Goal: Information Seeking & Learning: Learn about a topic

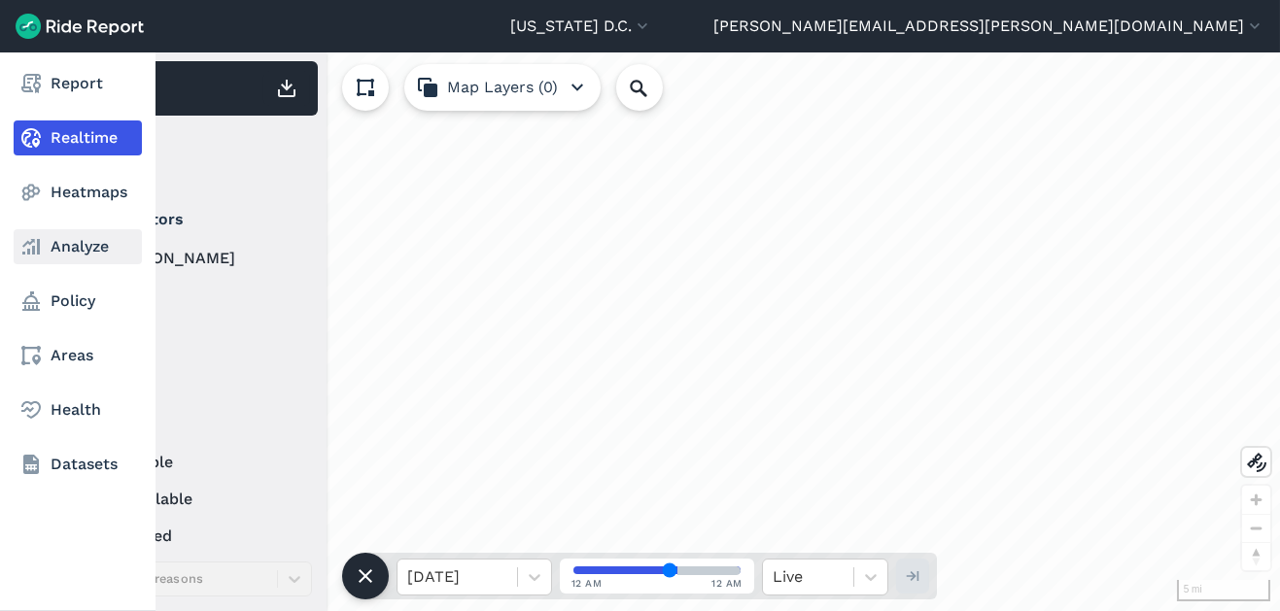
click at [51, 240] on link "Analyze" at bounding box center [78, 246] width 128 height 35
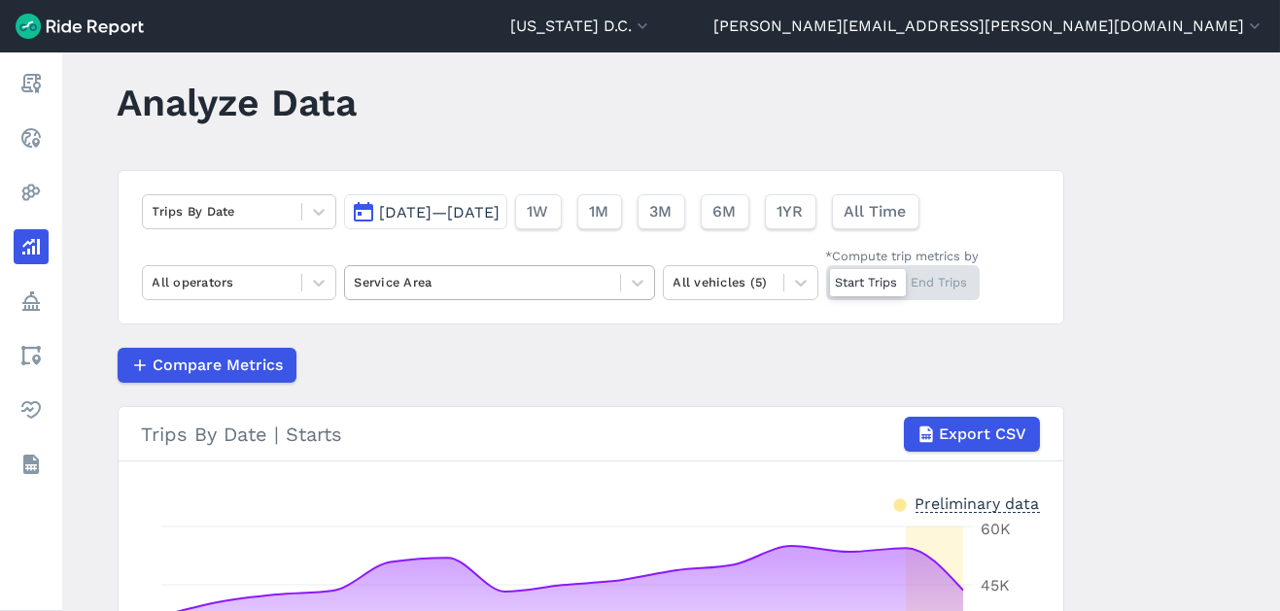
scroll to position [36, 0]
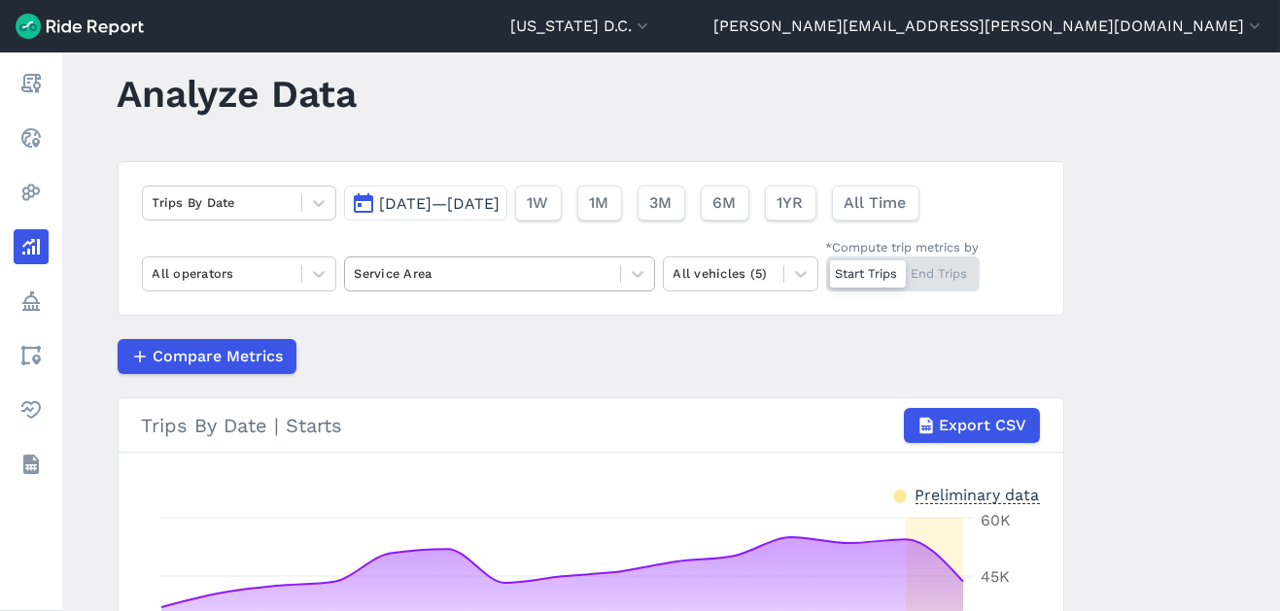
click at [592, 262] on div at bounding box center [483, 273] width 256 height 22
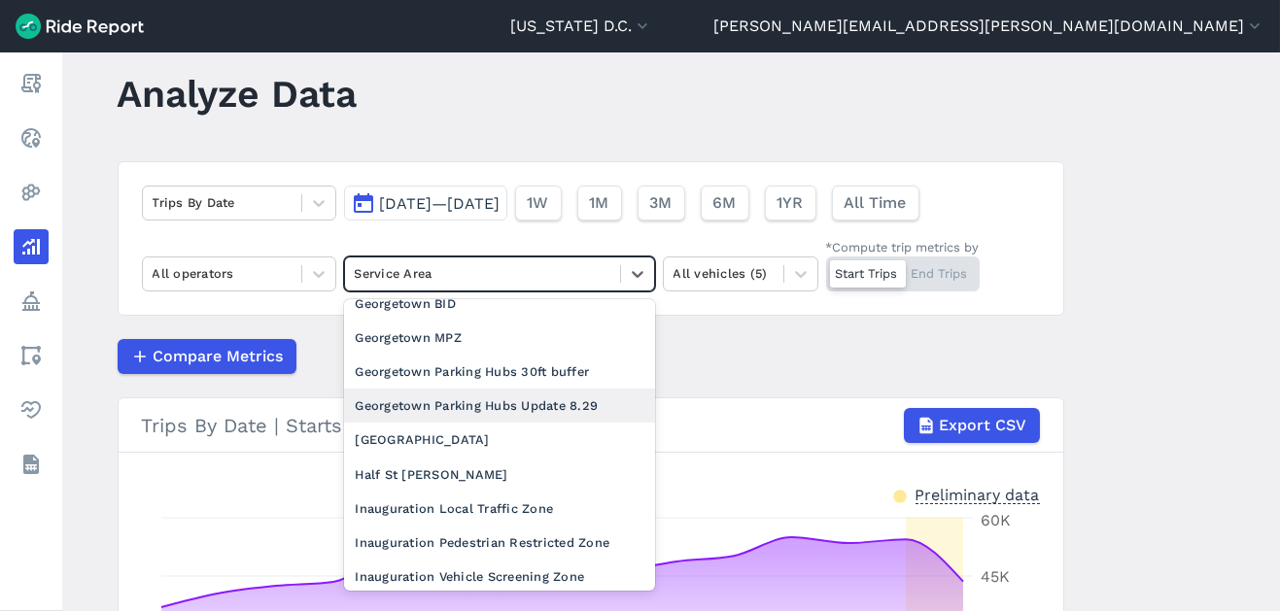
scroll to position [760, 0]
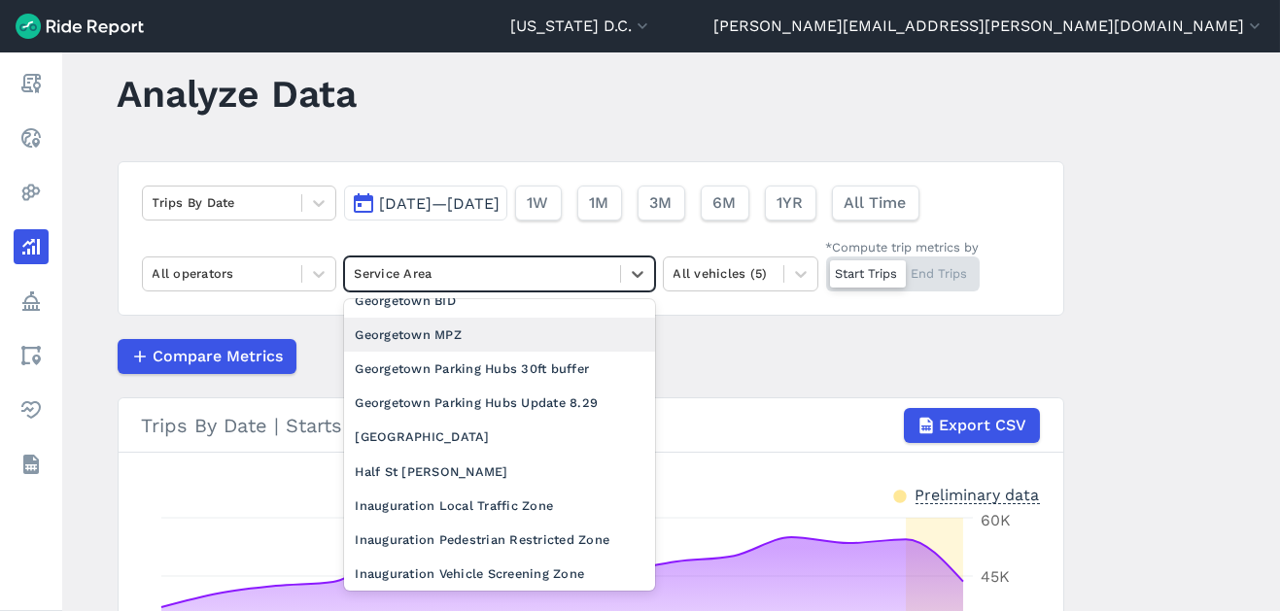
click at [474, 352] on div "Georgetown MPZ" at bounding box center [499, 335] width 311 height 34
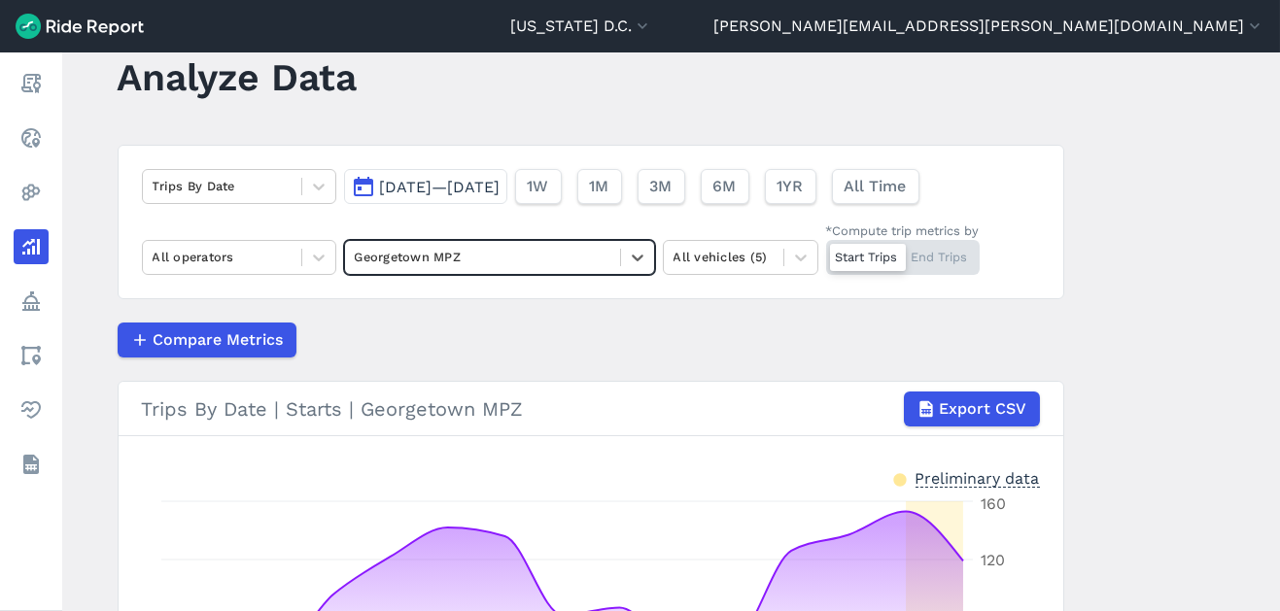
scroll to position [58, 0]
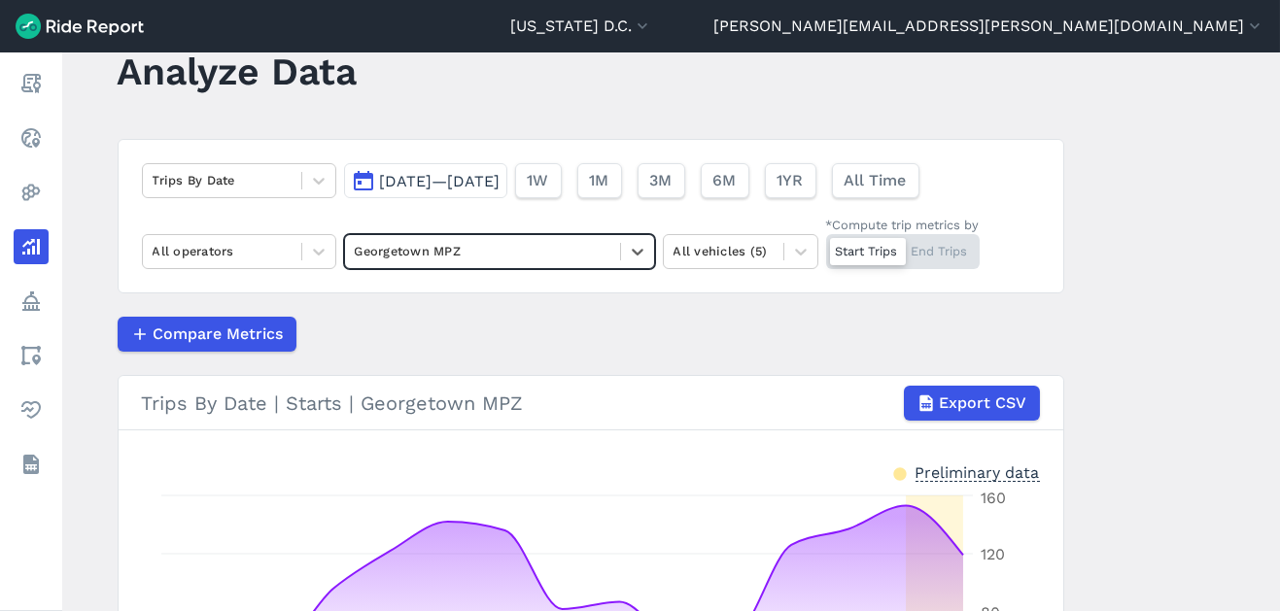
click at [933, 260] on div "Start Trips End Trips" at bounding box center [903, 251] width 154 height 35
click at [826, 247] on input "*Compute trip metrics by Start Trips End Trips" at bounding box center [826, 240] width 0 height 13
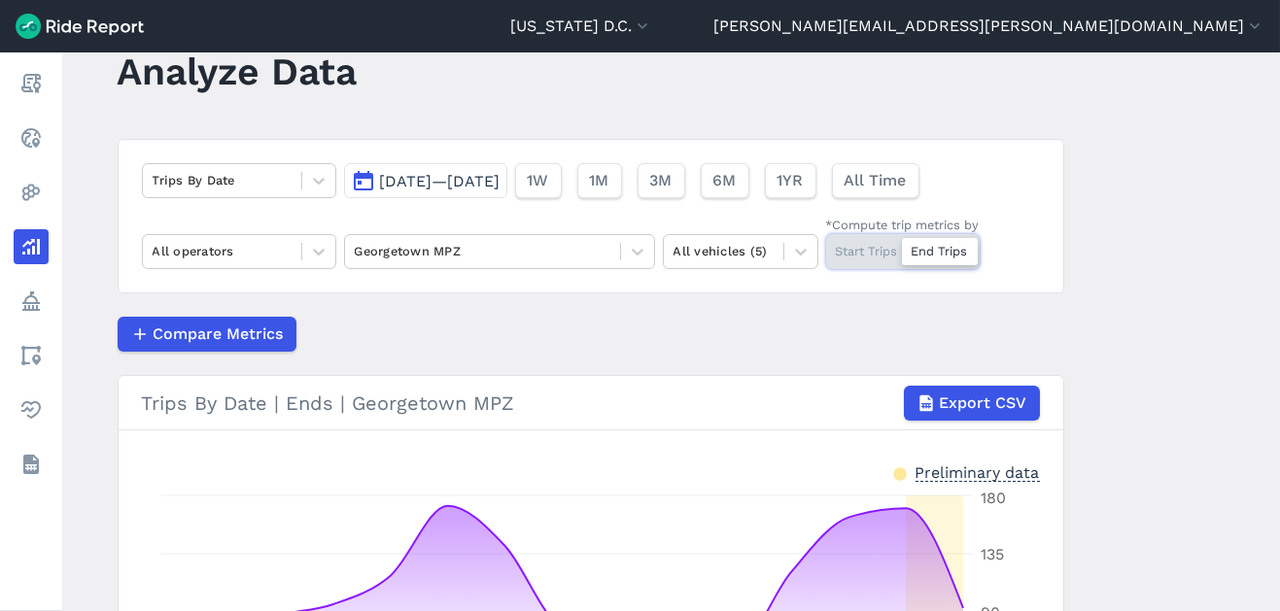
scroll to position [101, 0]
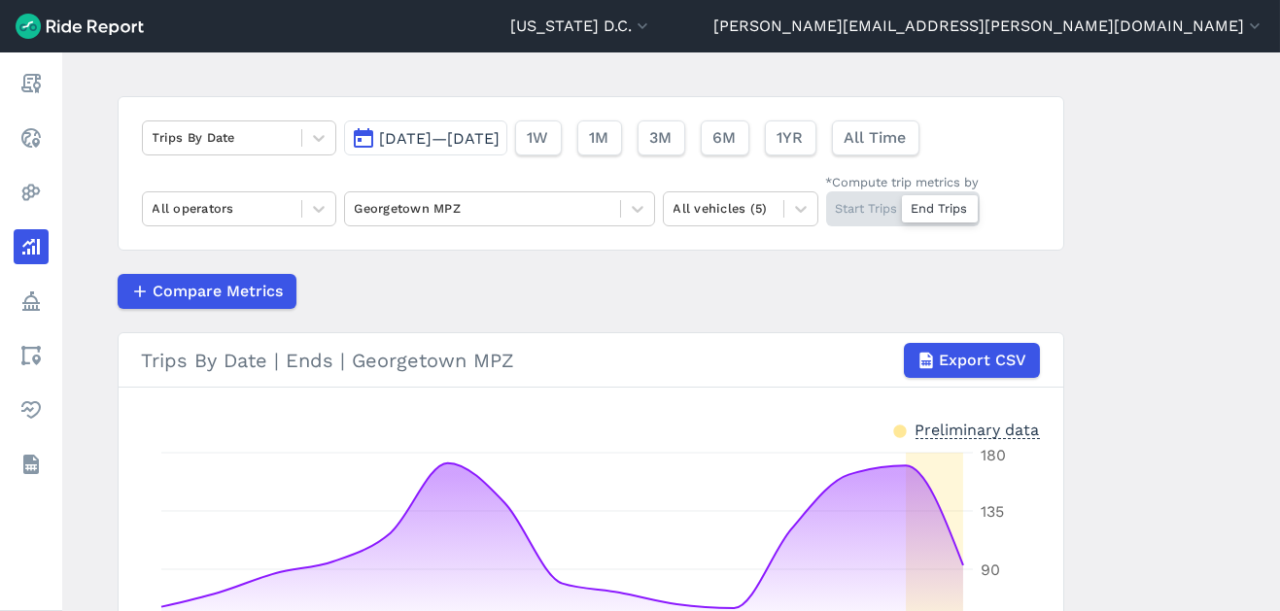
click at [501, 140] on span "[DATE]—[DATE]" at bounding box center [440, 138] width 121 height 18
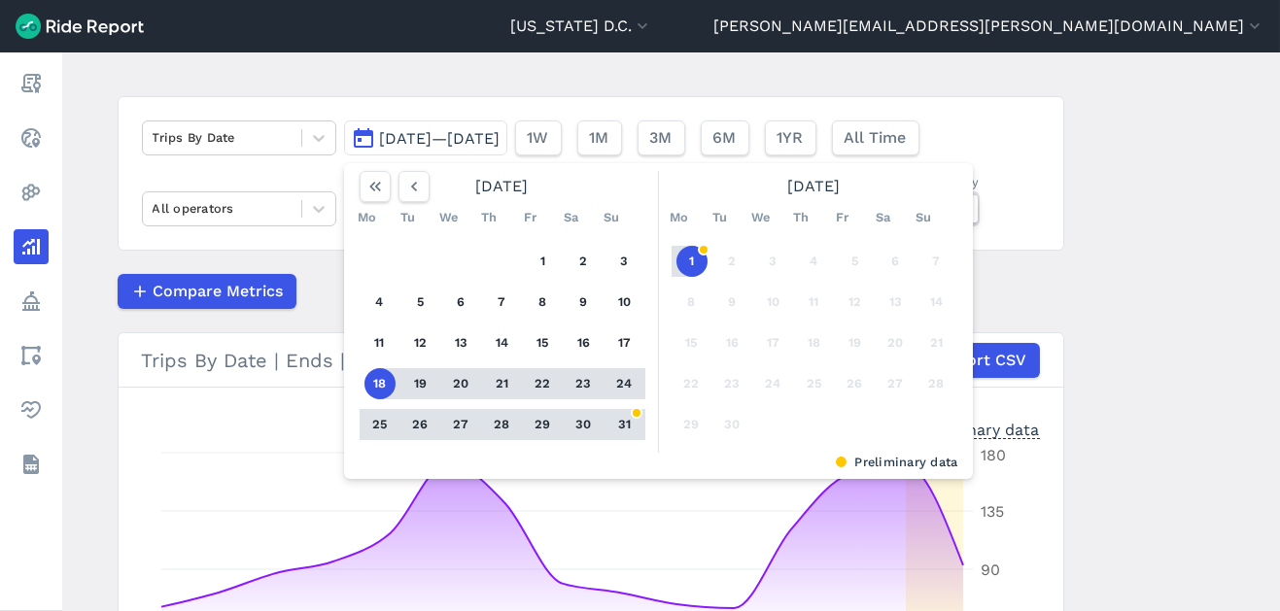
click at [1206, 360] on main "Analyze Data Trips By Date [DATE]—[DATE] [DATE] Mo Tu We Th Fr Sa Su 1 2 3 4 5 …" at bounding box center [671, 331] width 1218 height 559
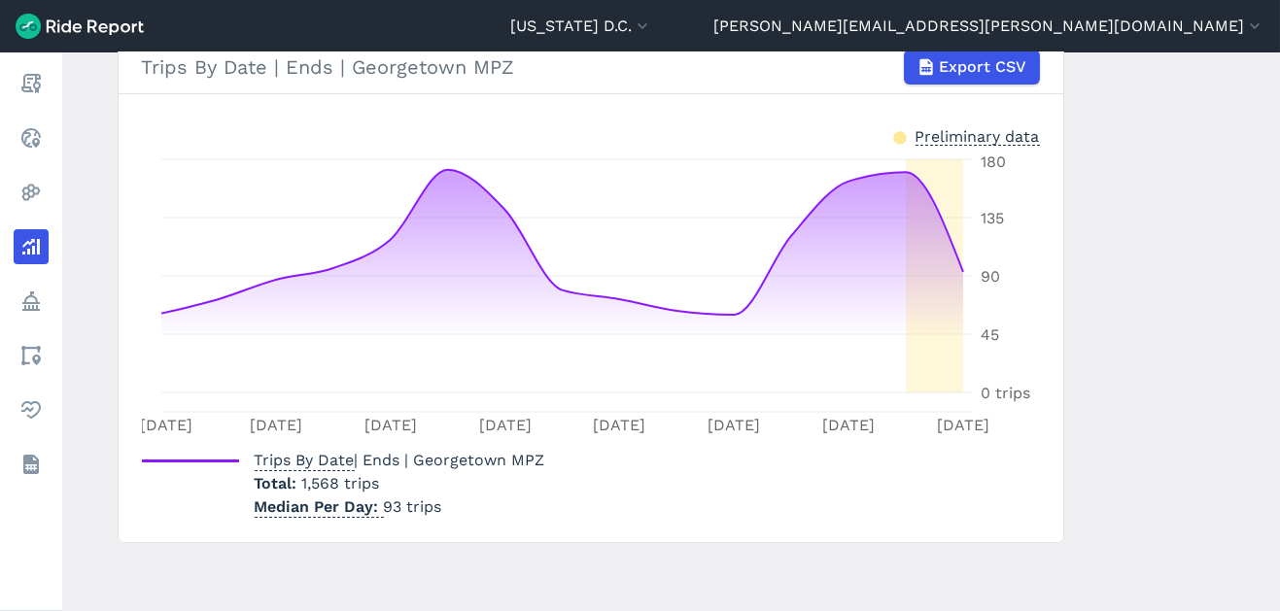
scroll to position [393, 0]
drag, startPoint x: 302, startPoint y: 493, endPoint x: 348, endPoint y: 491, distance: 45.7
click at [348, 491] on div "Trips By Date | Ends | Georgetown MPZ Total 1,568 trips Median Per Day 93 trips" at bounding box center [400, 486] width 291 height 70
drag, startPoint x: 348, startPoint y: 491, endPoint x: 517, endPoint y: 526, distance: 172.7
click at [517, 526] on section "Trips By Date | Ends | Georgetown MPZ Export CSV Preliminary data [DATE] Aug [D…" at bounding box center [591, 293] width 947 height 505
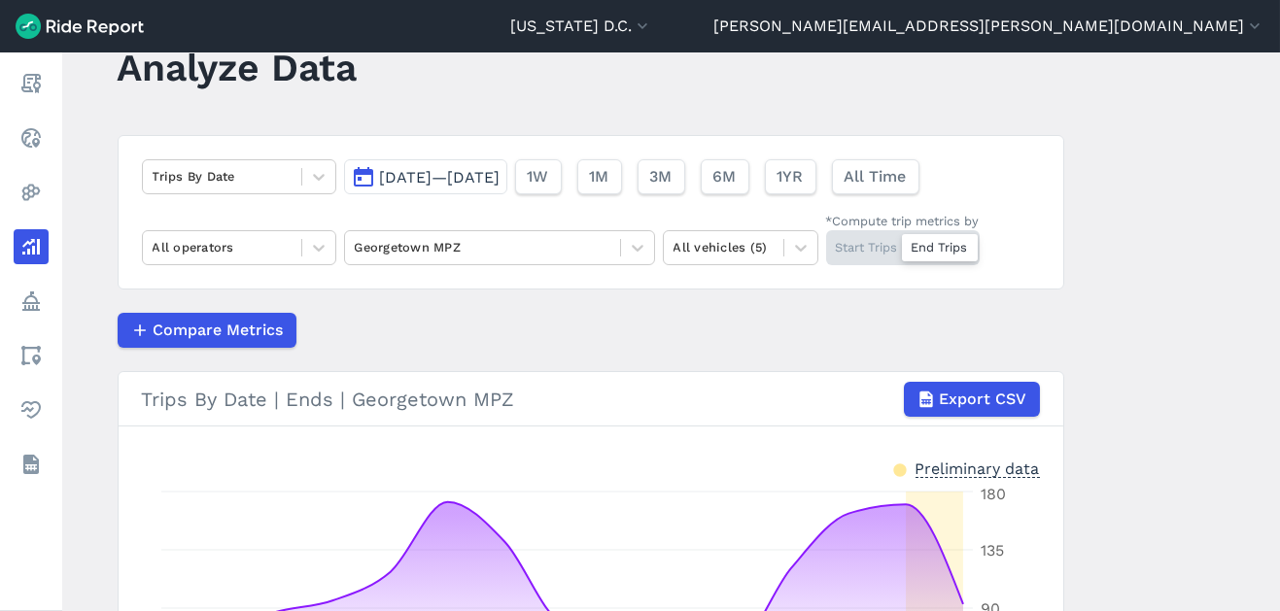
scroll to position [0, 0]
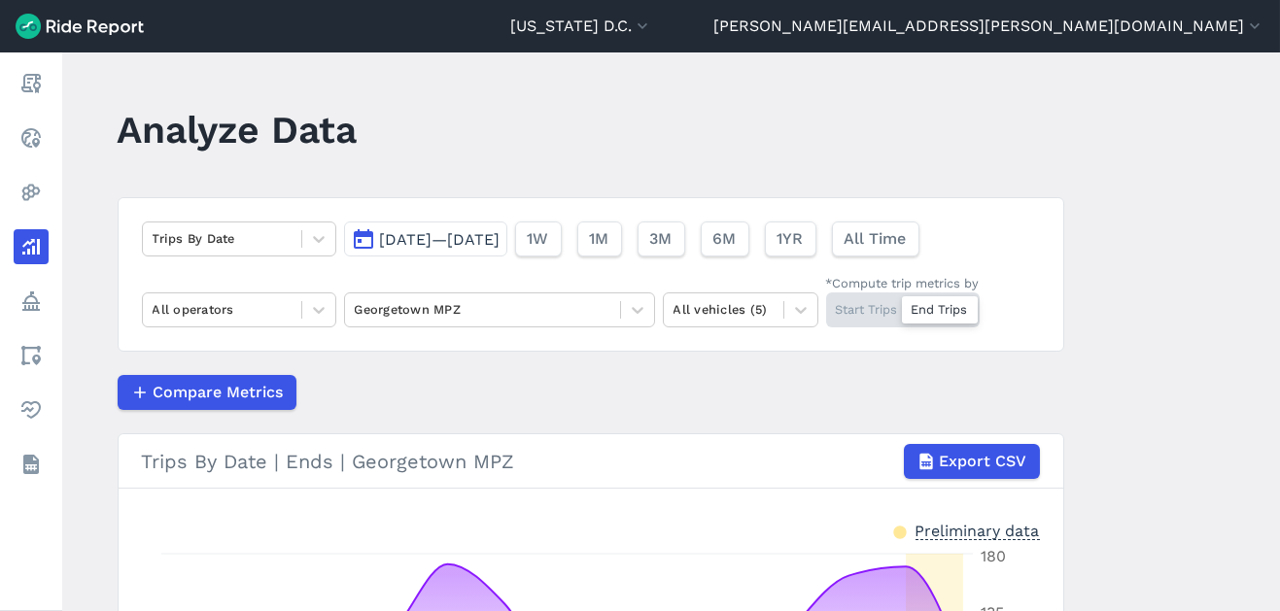
click at [454, 247] on span "[DATE]—[DATE]" at bounding box center [440, 239] width 121 height 18
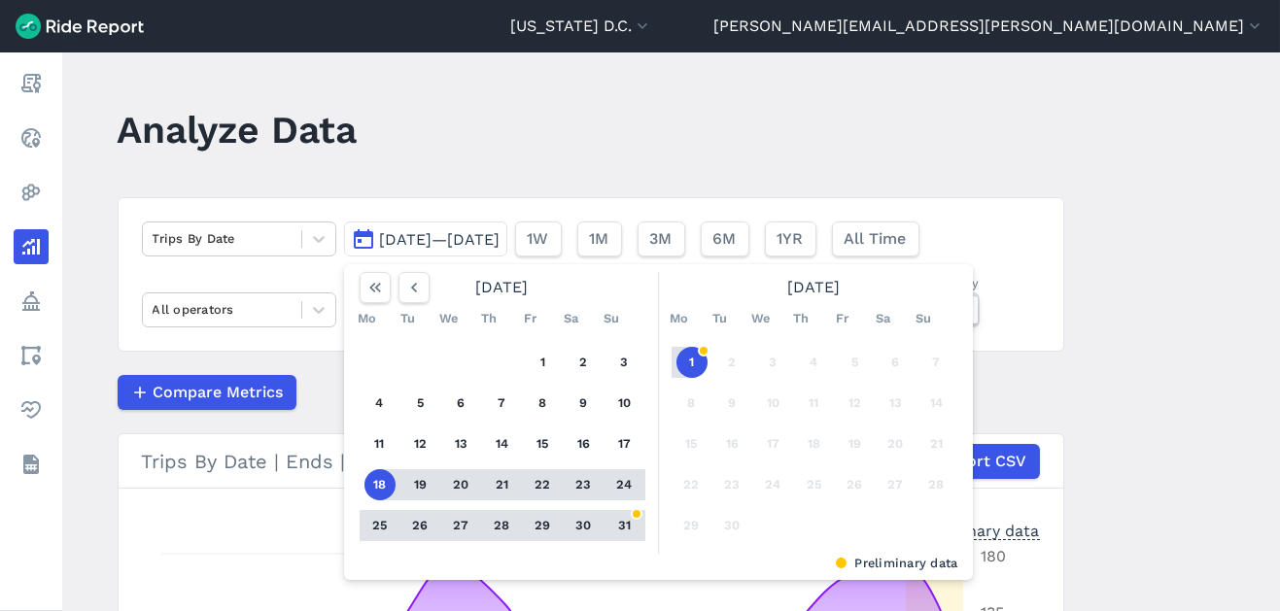
click at [374, 489] on button "18" at bounding box center [380, 485] width 31 height 31
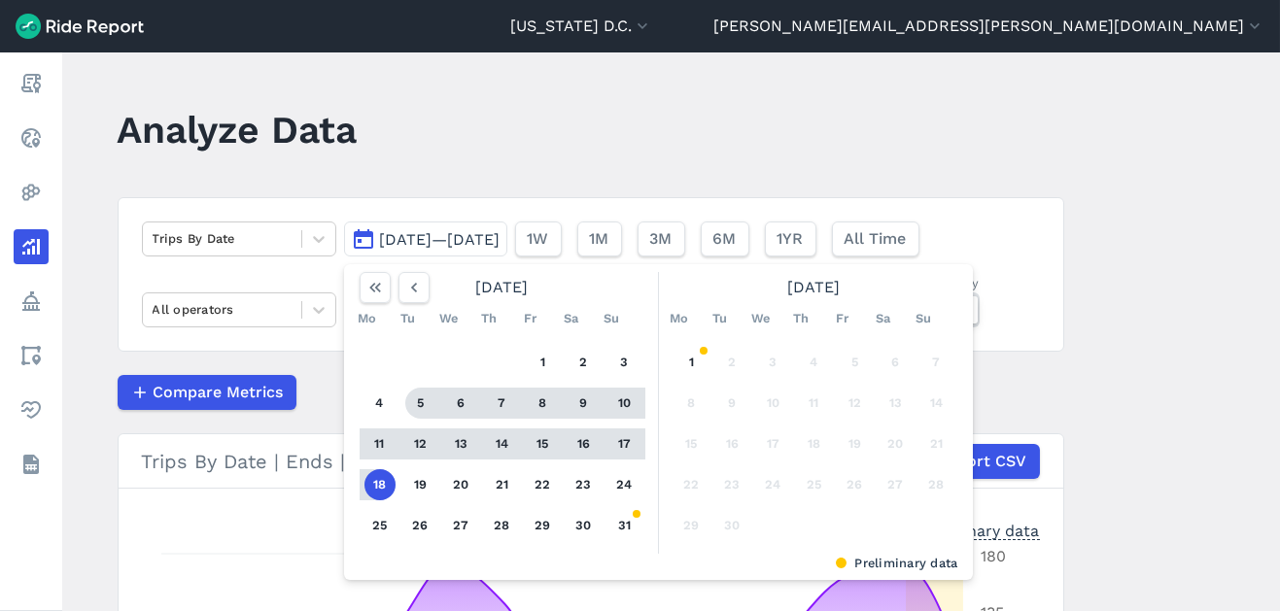
click at [717, 135] on header "Analyze Data" at bounding box center [603, 136] width 970 height 75
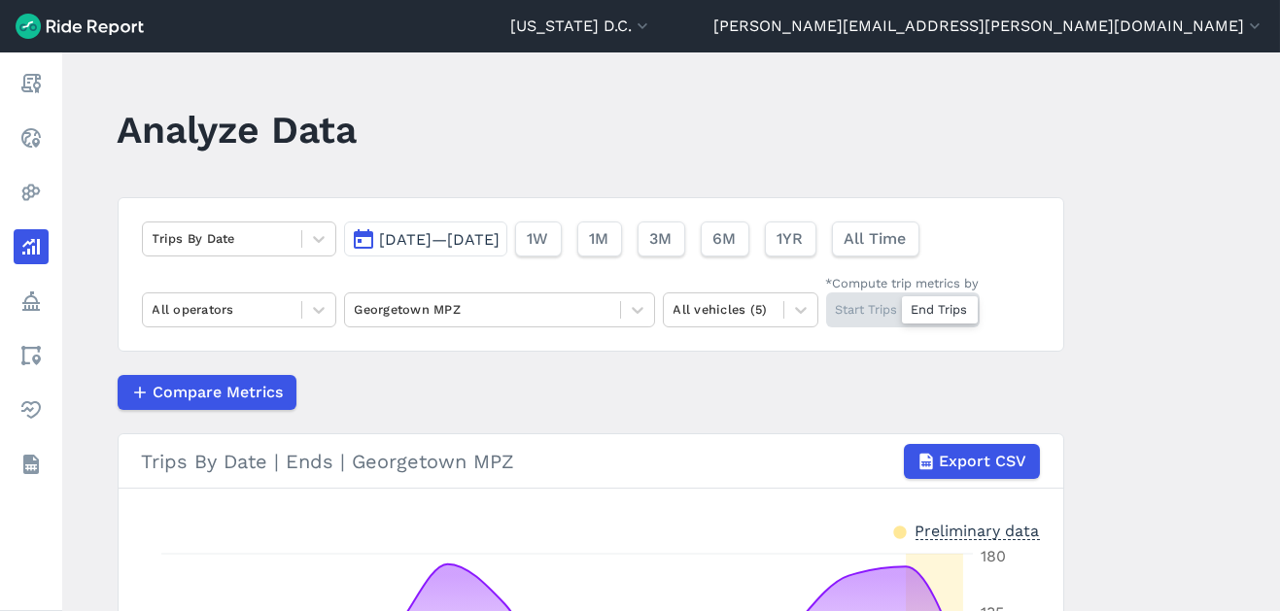
click at [466, 253] on button "[DATE]—[DATE]" at bounding box center [425, 239] width 163 height 35
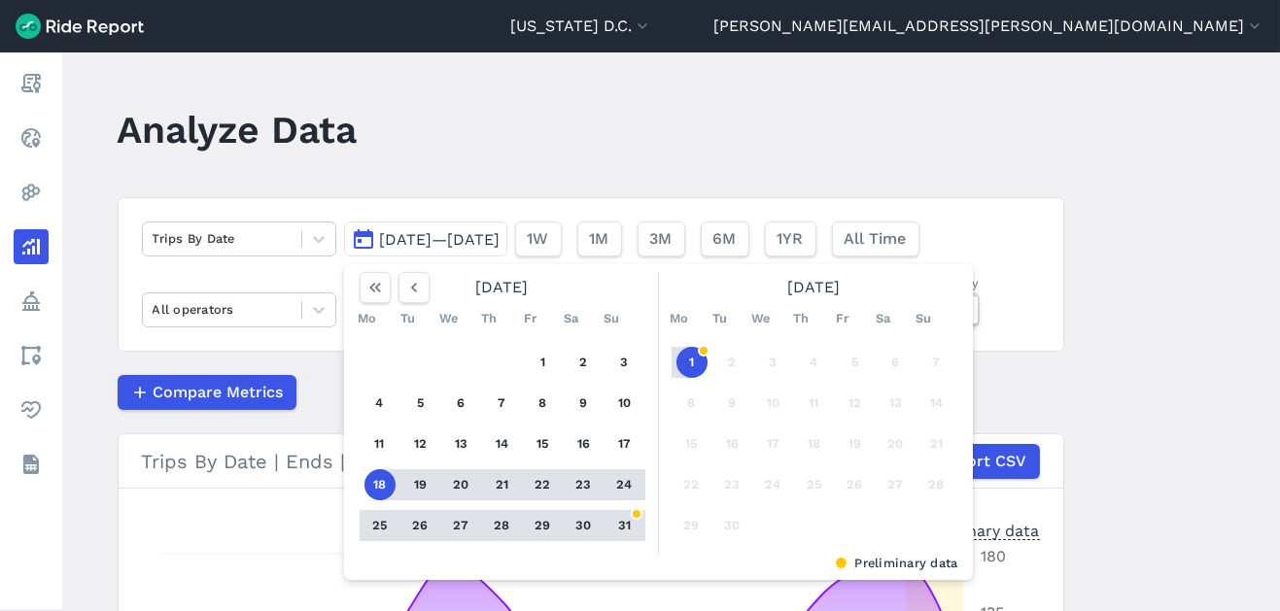
click at [627, 482] on button "24" at bounding box center [625, 485] width 31 height 31
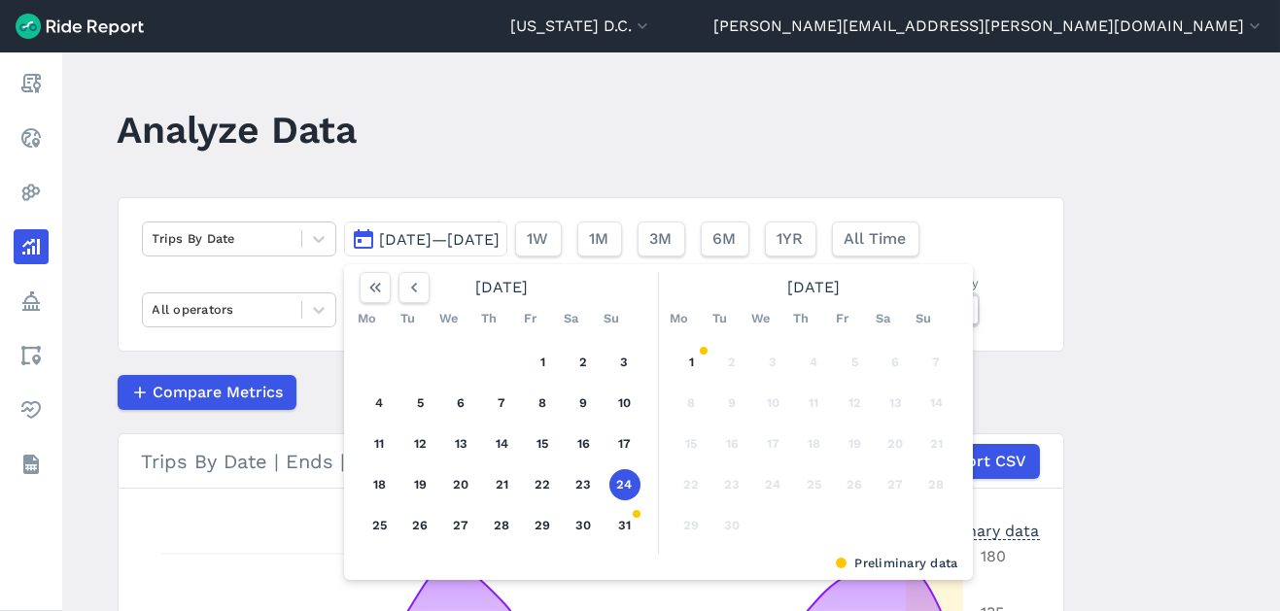
click at [627, 482] on button "24" at bounding box center [625, 485] width 31 height 31
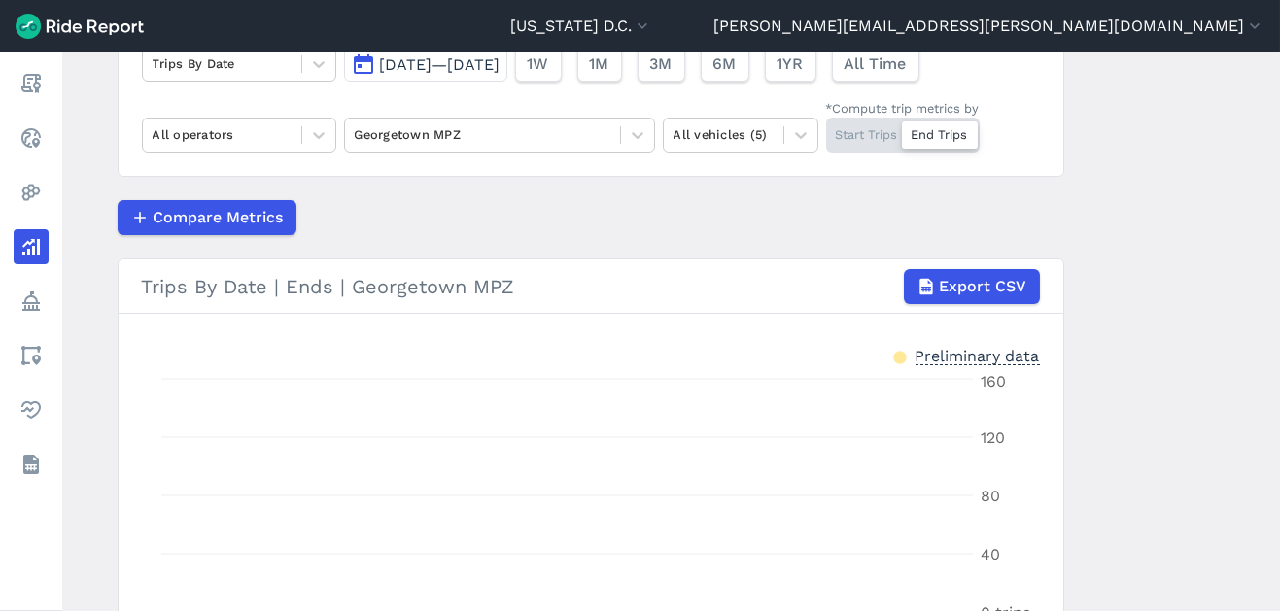
scroll to position [177, 0]
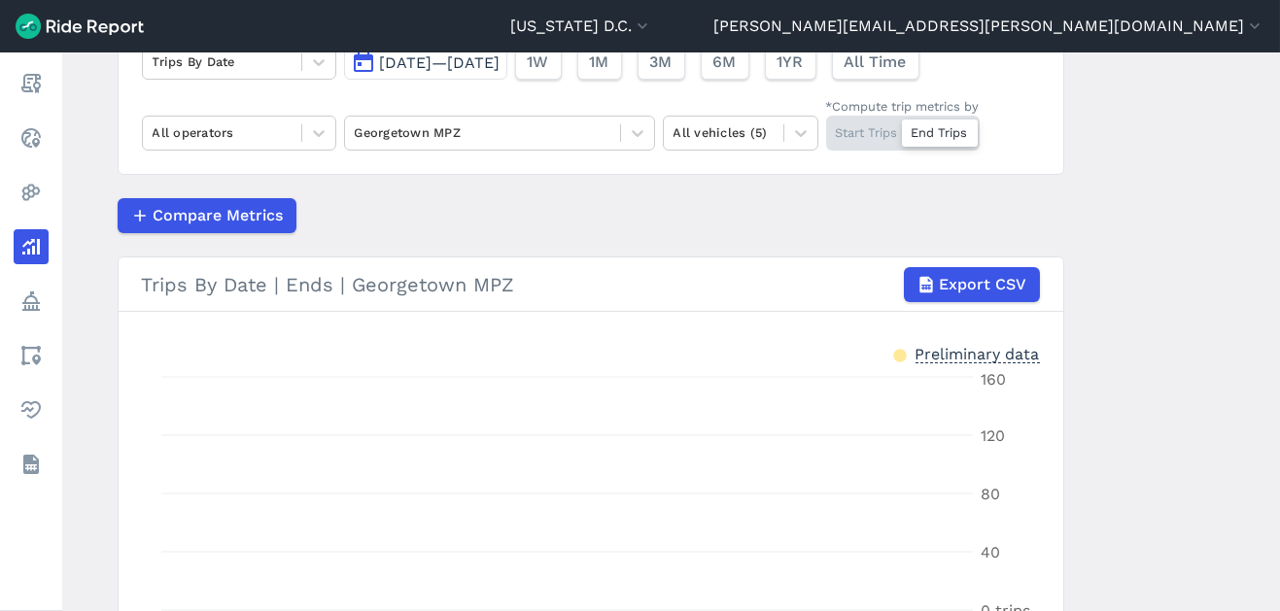
click at [859, 136] on div "Start Trips End Trips" at bounding box center [903, 133] width 154 height 35
click at [826, 128] on input "*Compute trip metrics by Start Trips End Trips" at bounding box center [826, 122] width 0 height 13
